Goal: Book appointment/travel/reservation

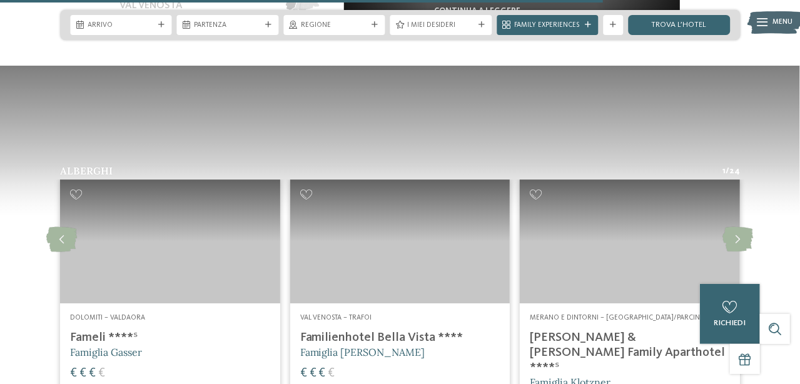
scroll to position [2064, 0]
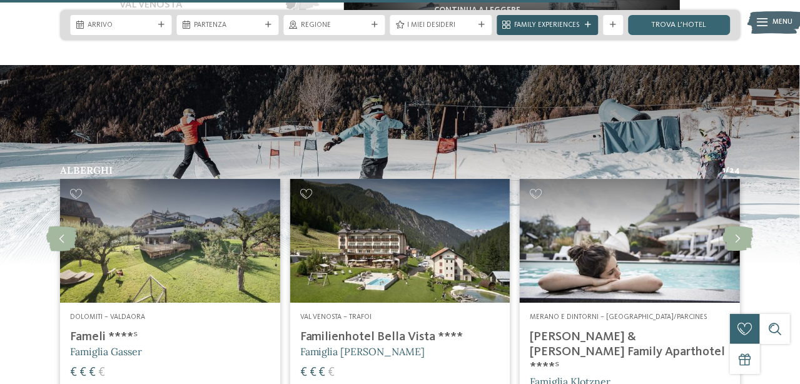
click at [590, 24] on icon at bounding box center [588, 25] width 6 height 6
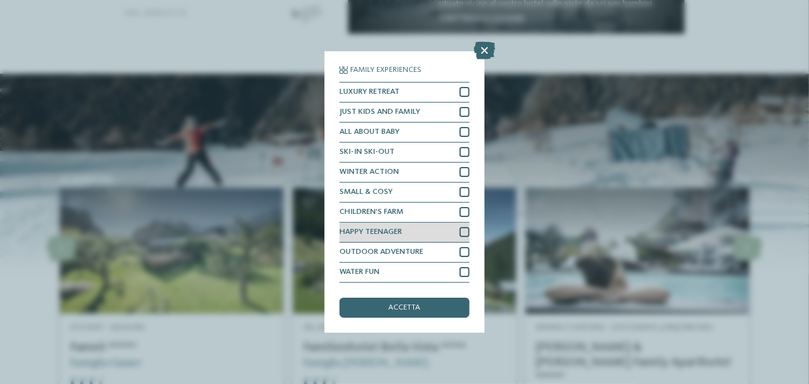
click at [463, 233] on div at bounding box center [465, 232] width 10 height 10
click at [463, 233] on icon at bounding box center [465, 233] width 6 height 6
click at [487, 48] on icon at bounding box center [484, 51] width 21 height 18
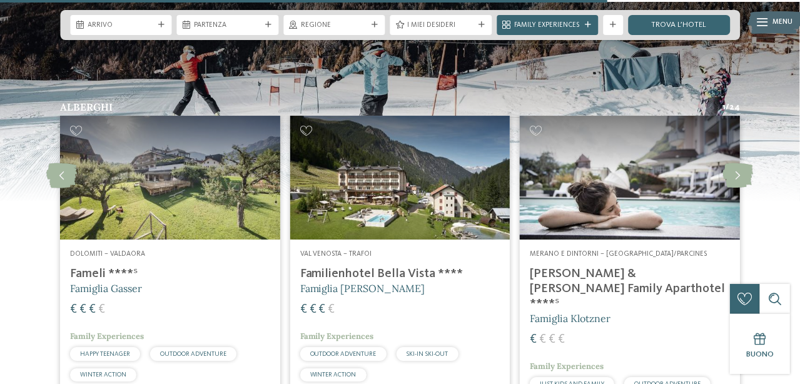
scroll to position [2002, 0]
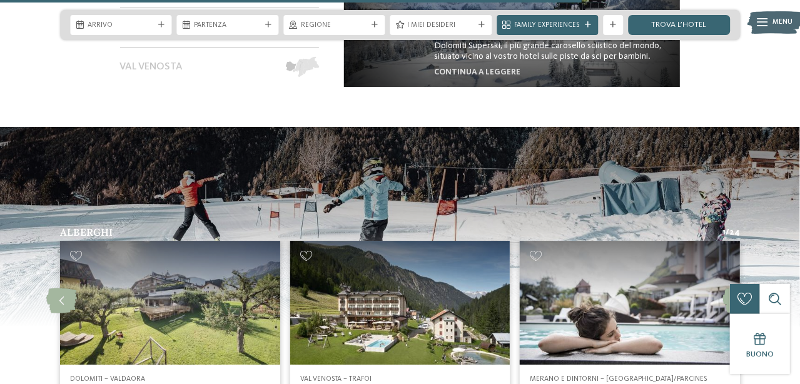
click at [98, 25] on span "Arrivo" at bounding box center [121, 26] width 67 height 10
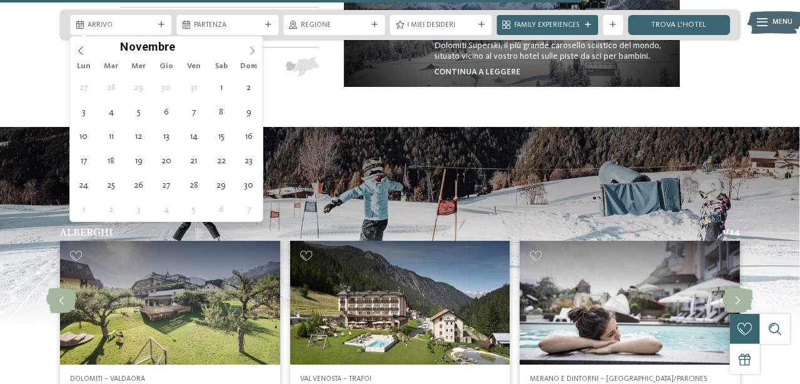
click at [251, 48] on icon at bounding box center [252, 50] width 9 height 9
click at [251, 49] on icon at bounding box center [252, 50] width 9 height 9
type div "[DATE]"
drag, startPoint x: 106, startPoint y: 185, endPoint x: 113, endPoint y: 182, distance: 7.3
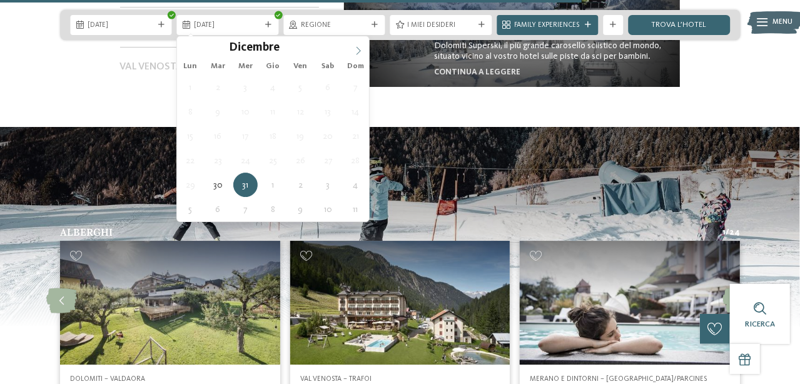
type input "****"
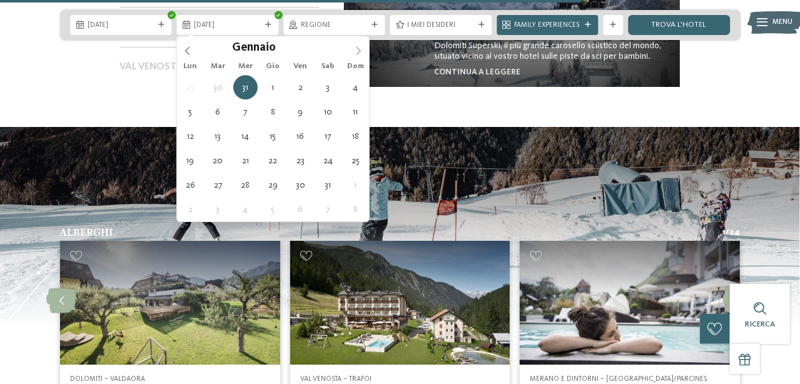
click at [360, 49] on icon at bounding box center [358, 50] width 9 height 9
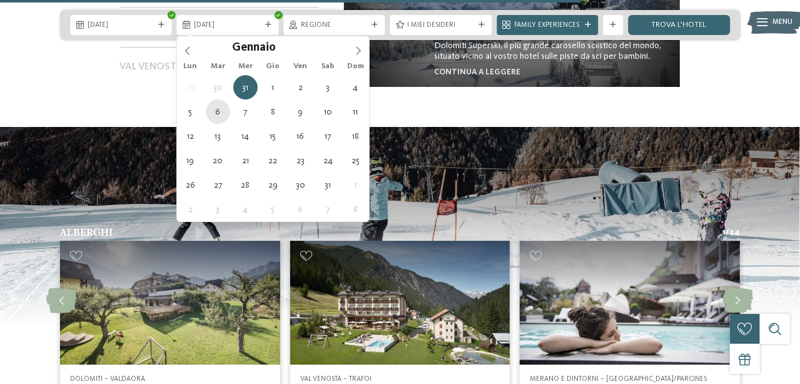
type div "[DATE]"
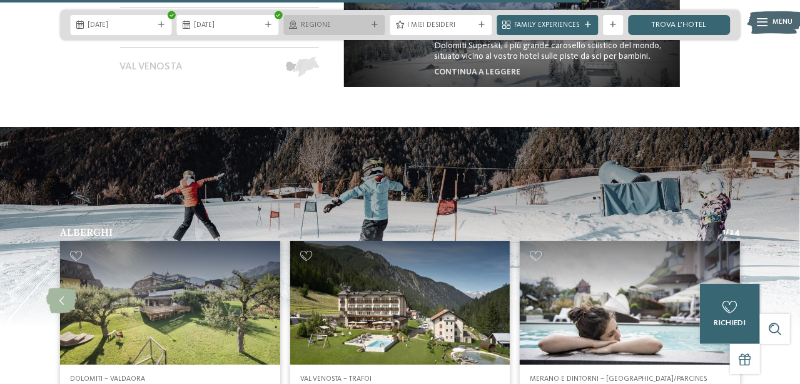
click at [372, 24] on icon at bounding box center [375, 25] width 6 height 6
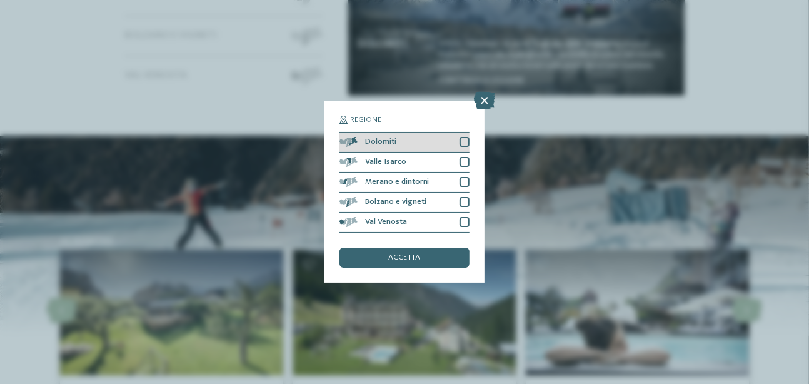
click at [465, 141] on div at bounding box center [465, 142] width 10 height 10
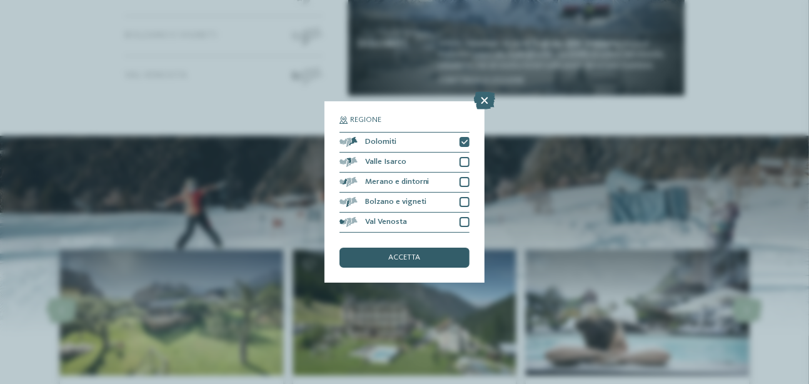
click at [425, 259] on div "accetta" at bounding box center [405, 258] width 130 height 20
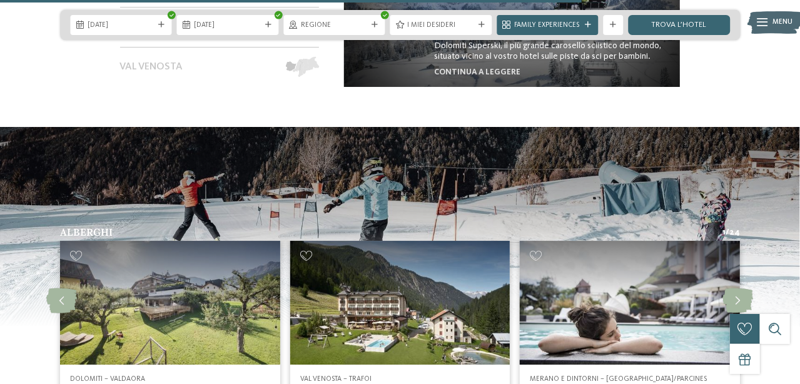
click at [484, 24] on icon at bounding box center [482, 25] width 6 height 6
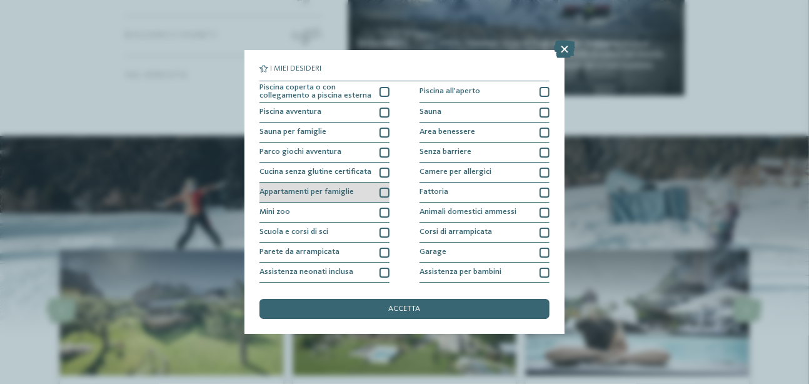
click at [383, 190] on div at bounding box center [385, 193] width 10 height 10
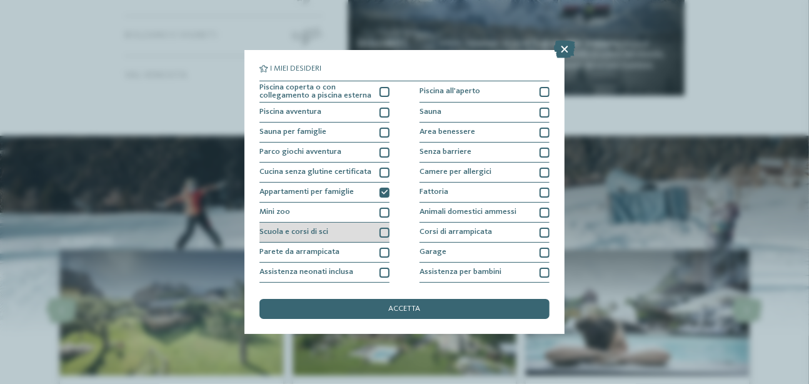
click at [382, 231] on div at bounding box center [385, 233] width 10 height 10
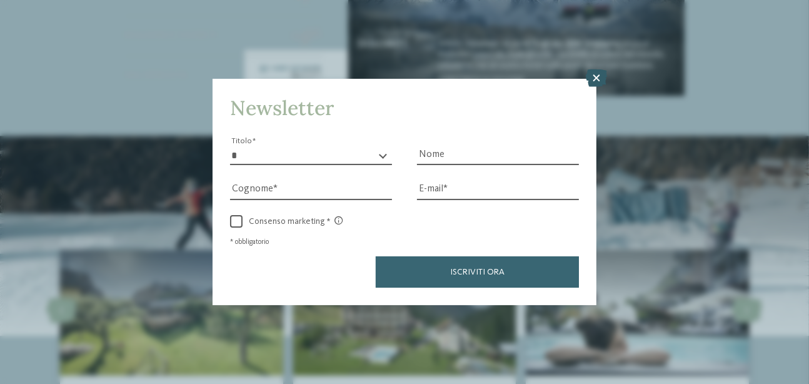
click at [595, 79] on icon at bounding box center [596, 78] width 21 height 18
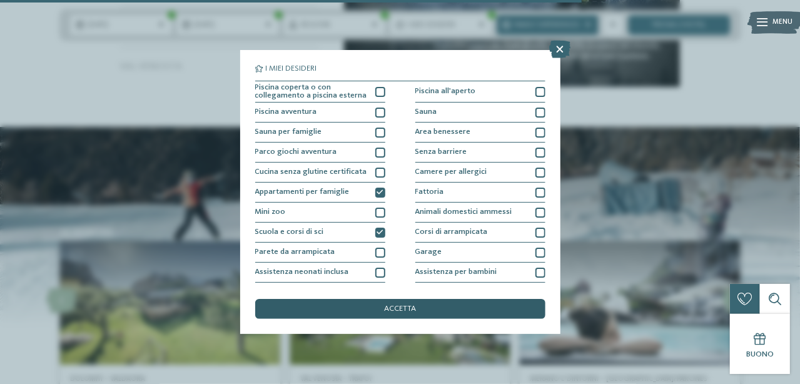
click at [443, 311] on div "accetta" at bounding box center [400, 309] width 290 height 20
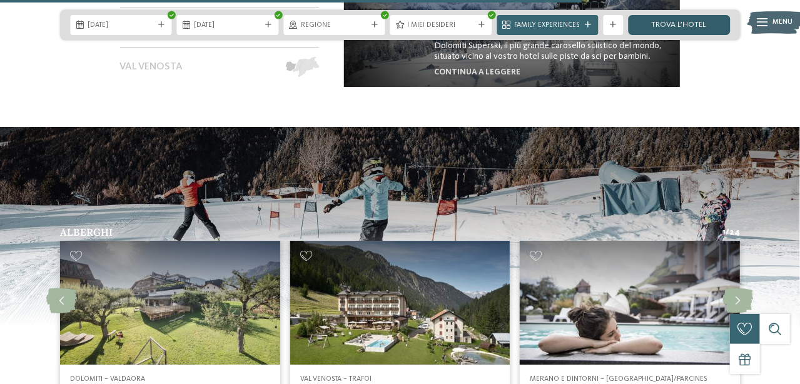
click at [656, 22] on link "trova l’hotel" at bounding box center [680, 25] width 102 height 20
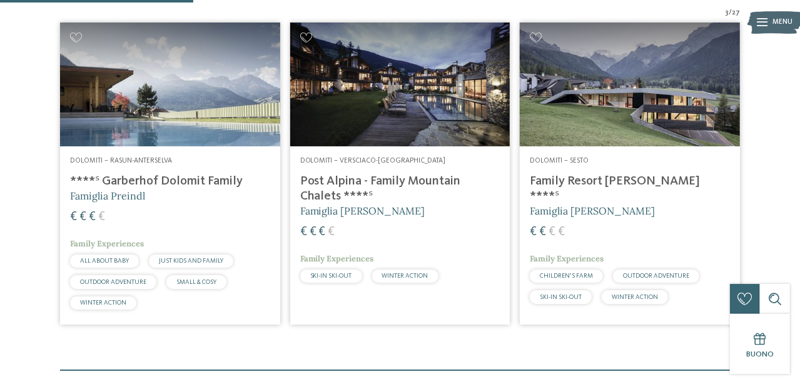
scroll to position [372, 0]
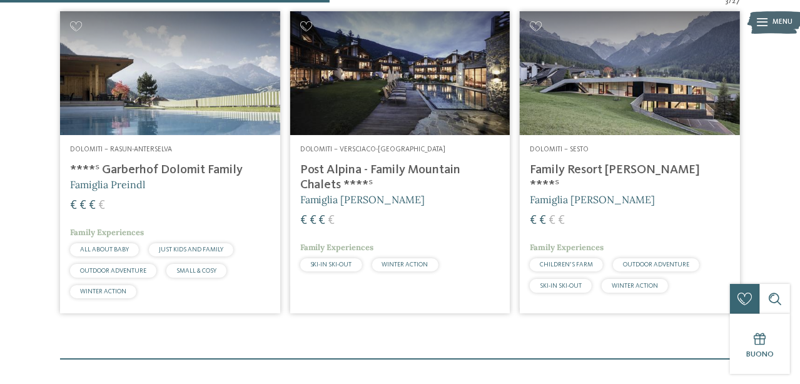
click at [183, 169] on h4 "****ˢ Garberhof Dolomit Family" at bounding box center [170, 170] width 200 height 15
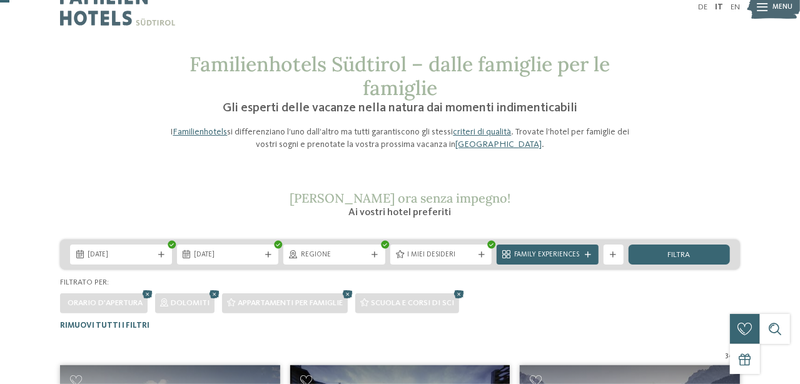
scroll to position [0, 0]
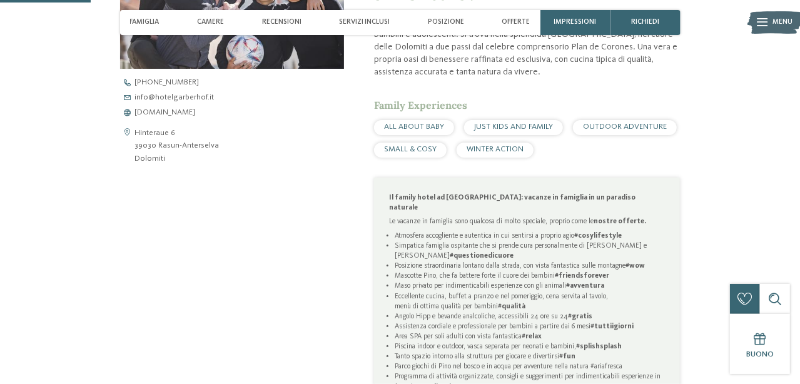
scroll to position [437, 0]
